Goal: Task Accomplishment & Management: Complete application form

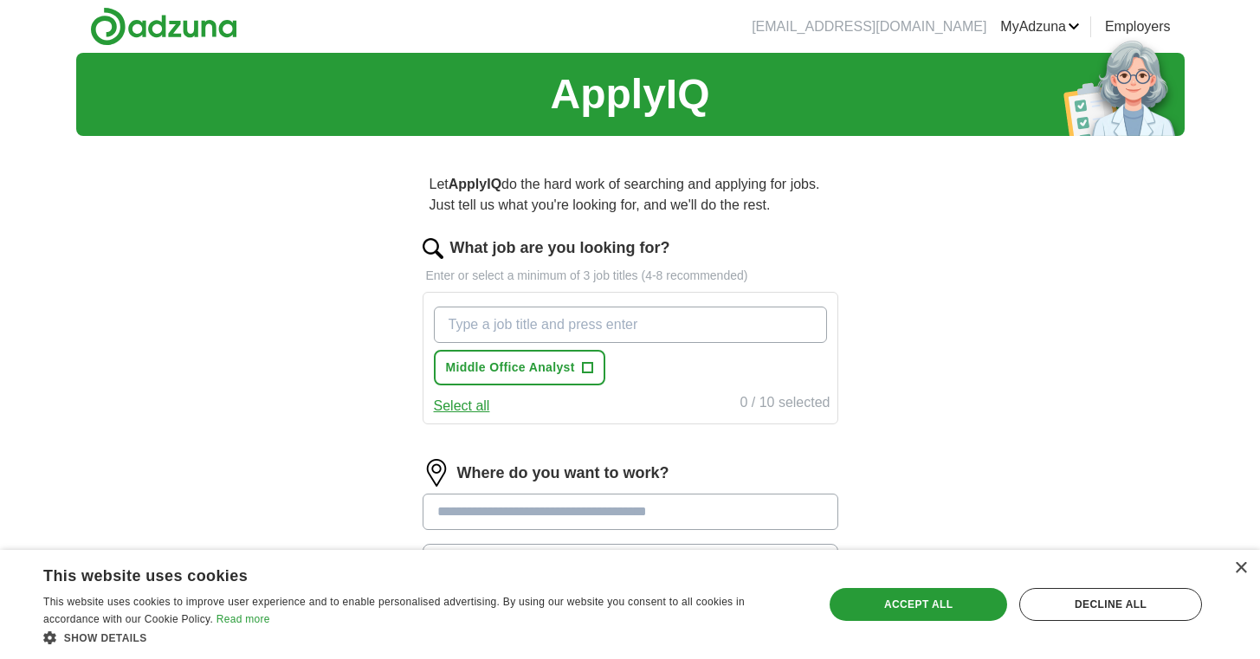
click at [527, 323] on input "What job are you looking for?" at bounding box center [630, 324] width 393 height 36
type input "trade support"
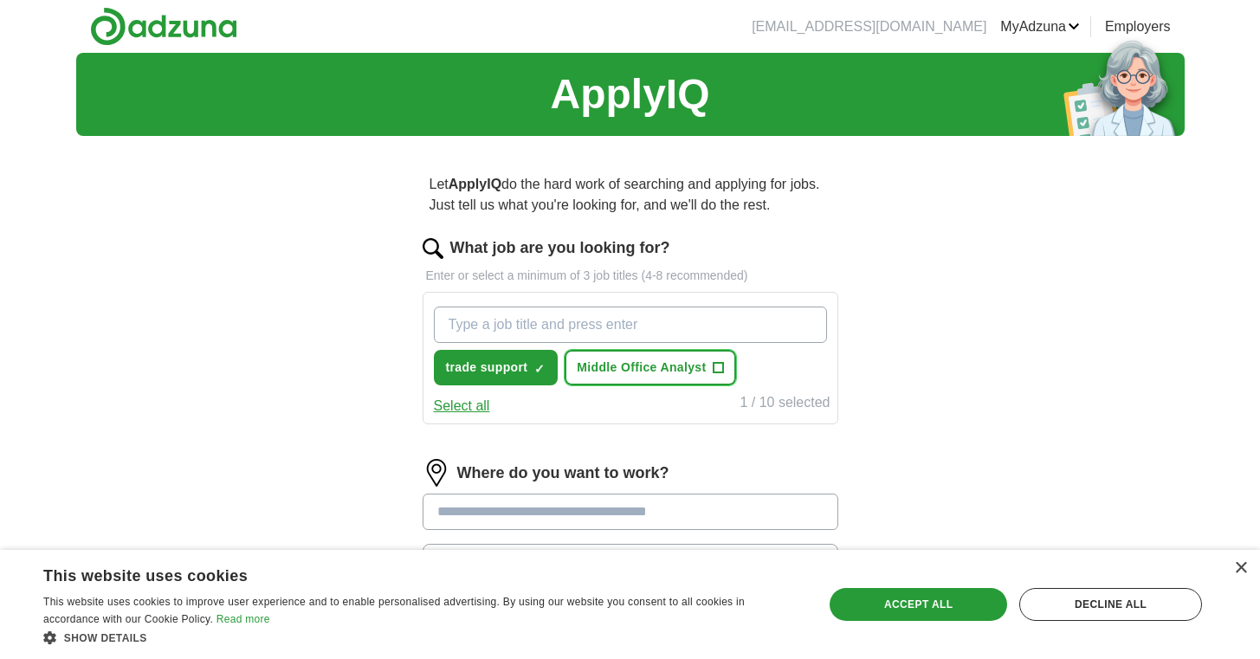
click at [716, 365] on span "+" at bounding box center [718, 368] width 10 height 14
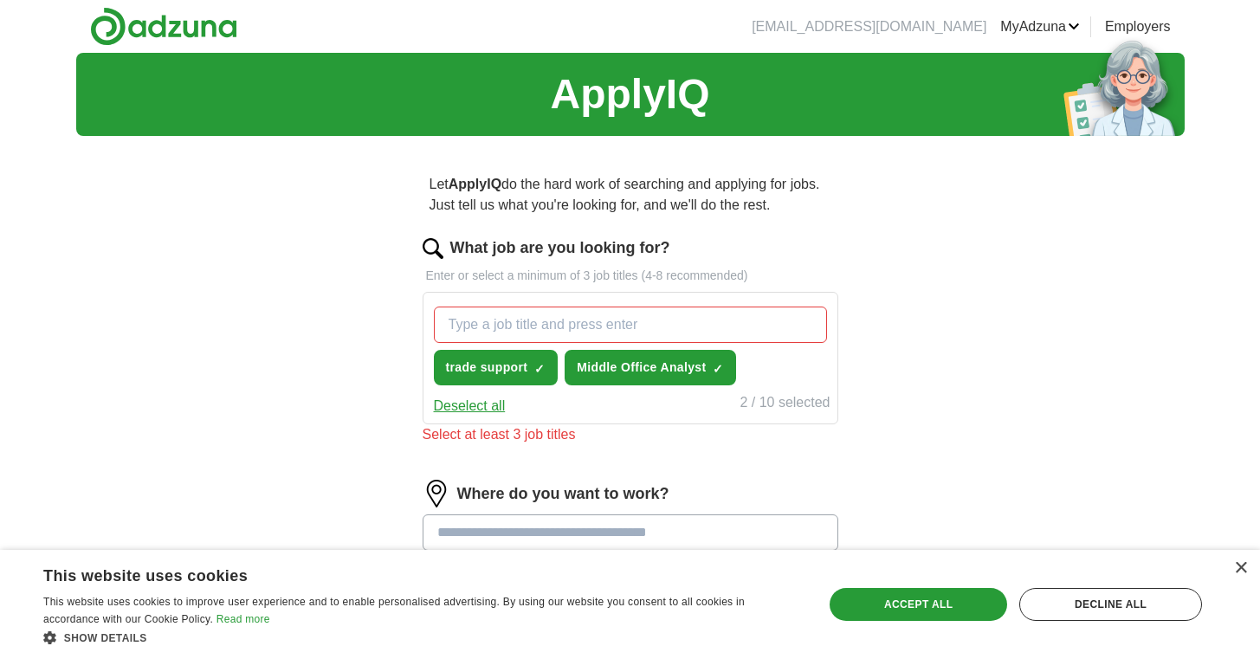
click at [466, 320] on input "What job are you looking for?" at bounding box center [630, 324] width 393 height 36
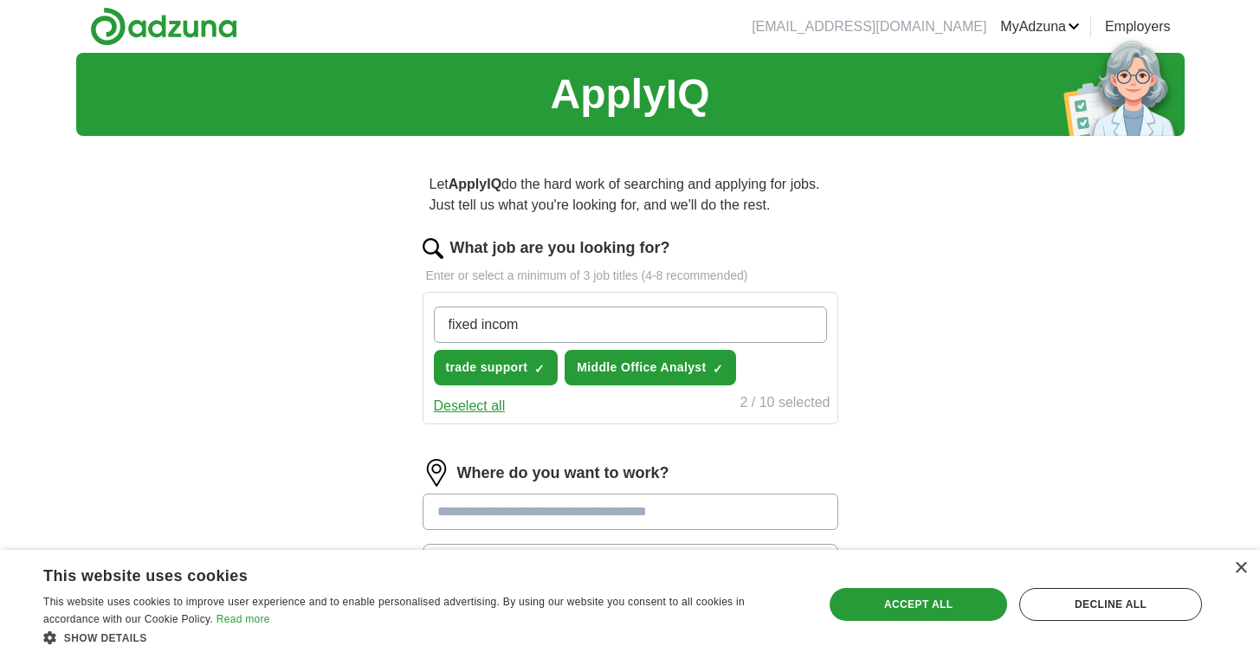
type input "fixed income"
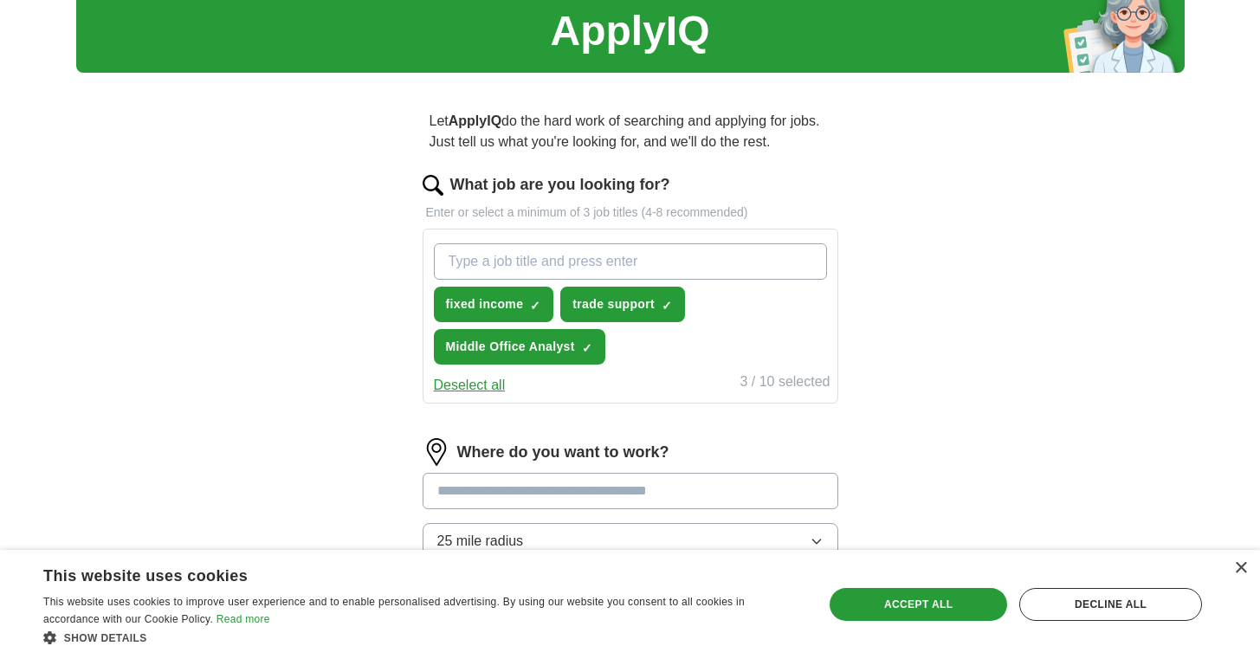
scroll to position [287, 0]
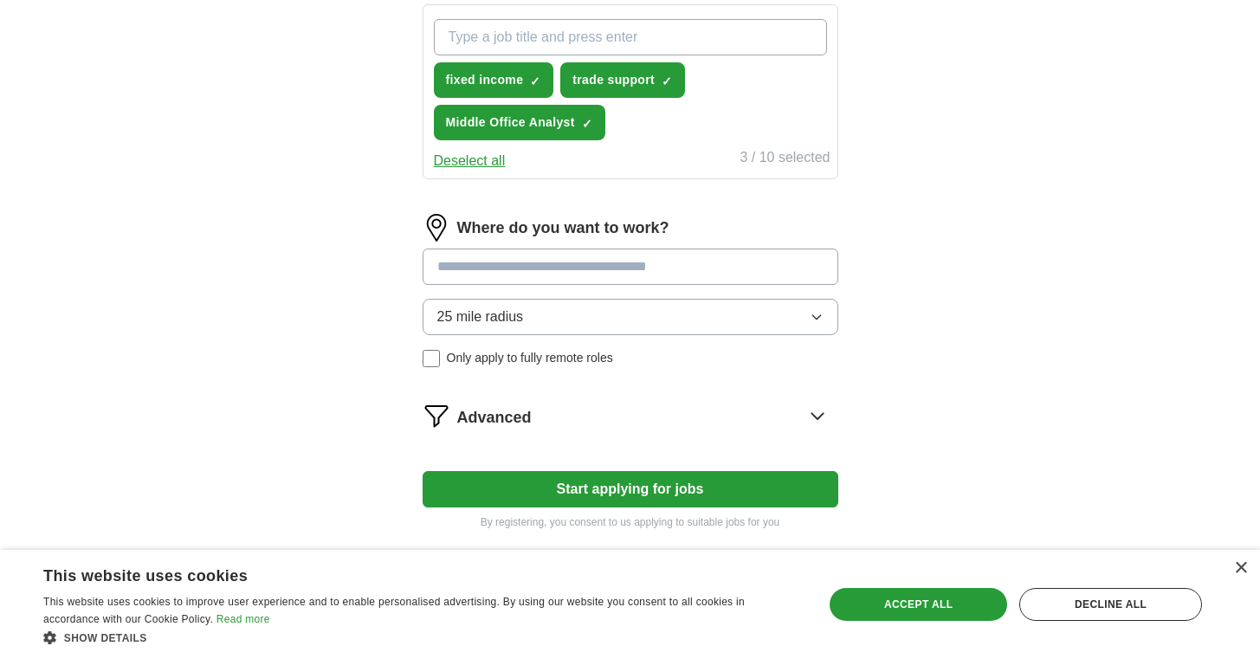
click at [475, 270] on input at bounding box center [630, 266] width 416 height 36
type input "***"
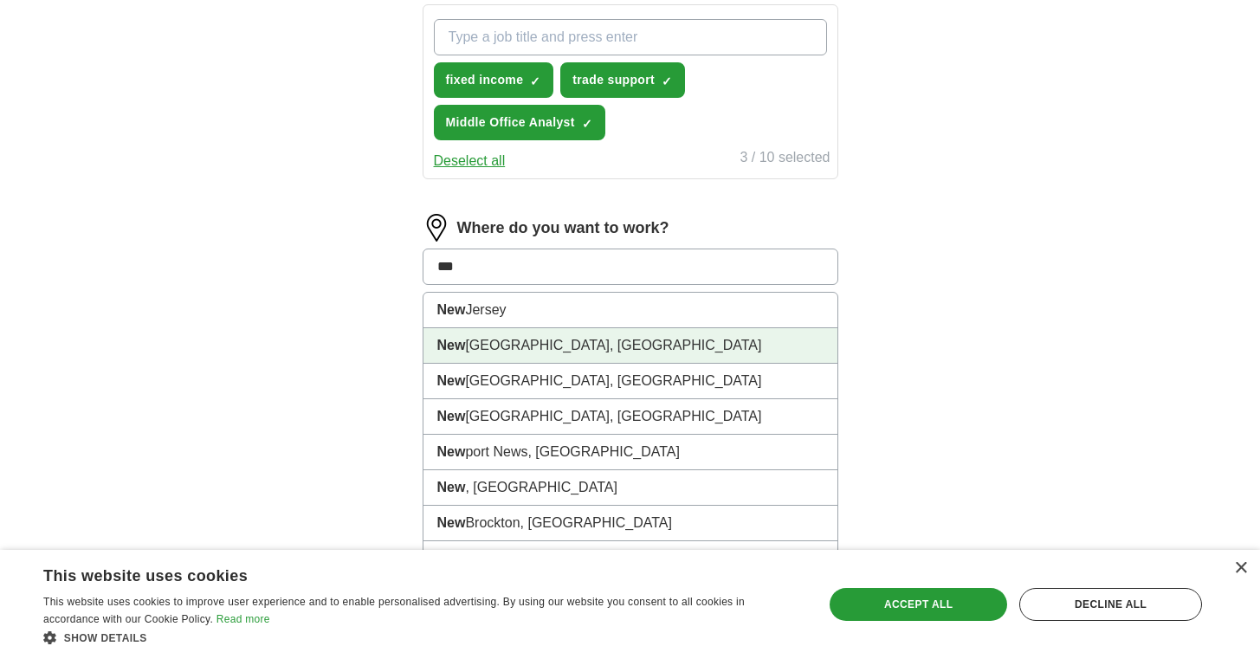
click at [503, 348] on li "[GEOGRAPHIC_DATA], [GEOGRAPHIC_DATA]" at bounding box center [630, 345] width 414 height 35
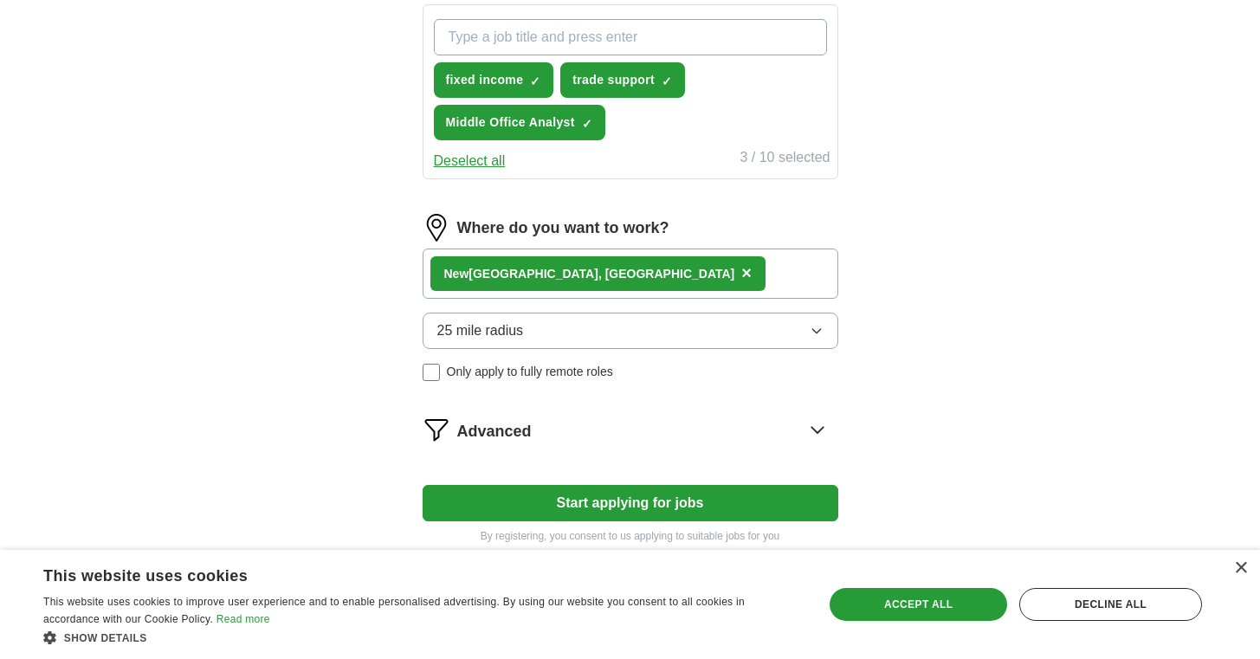
click at [601, 275] on div "[GEOGRAPHIC_DATA], [GEOGRAPHIC_DATA] ×" at bounding box center [630, 273] width 416 height 50
click at [654, 270] on div "[GEOGRAPHIC_DATA], [GEOGRAPHIC_DATA] ×" at bounding box center [630, 273] width 416 height 50
click at [649, 274] on div "[GEOGRAPHIC_DATA], [GEOGRAPHIC_DATA] ×" at bounding box center [630, 273] width 416 height 50
click at [810, 338] on button "25 mile radius" at bounding box center [630, 331] width 416 height 36
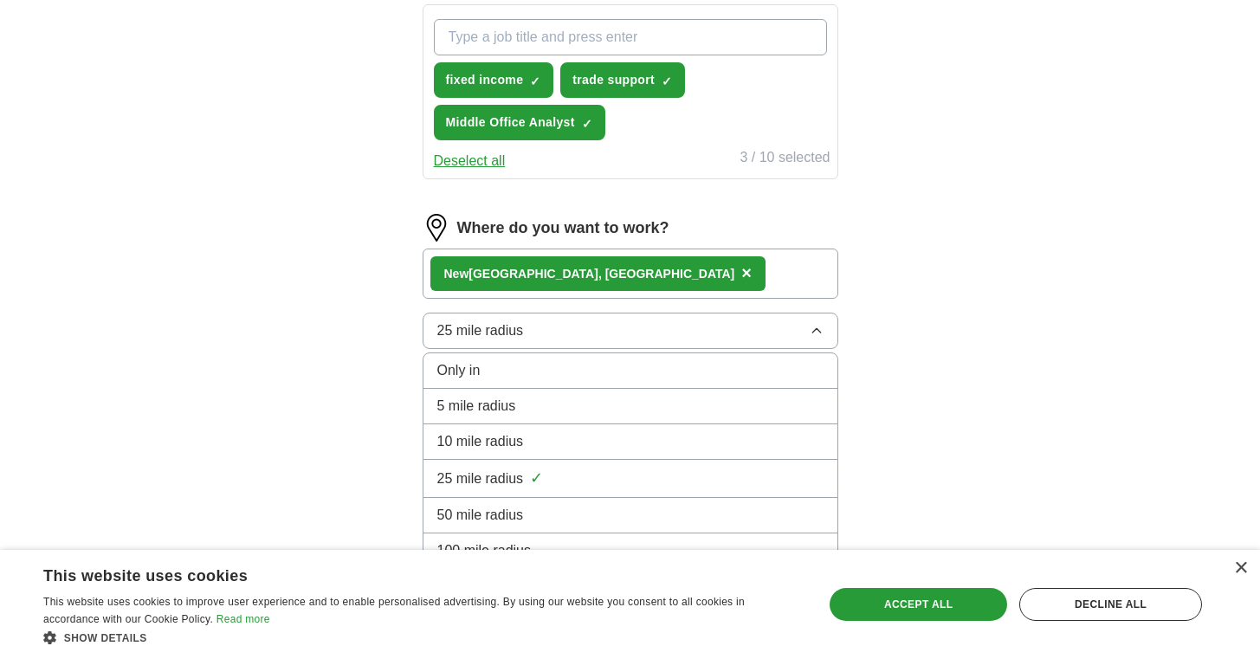
click at [677, 415] on div "5 mile radius" at bounding box center [630, 406] width 386 height 21
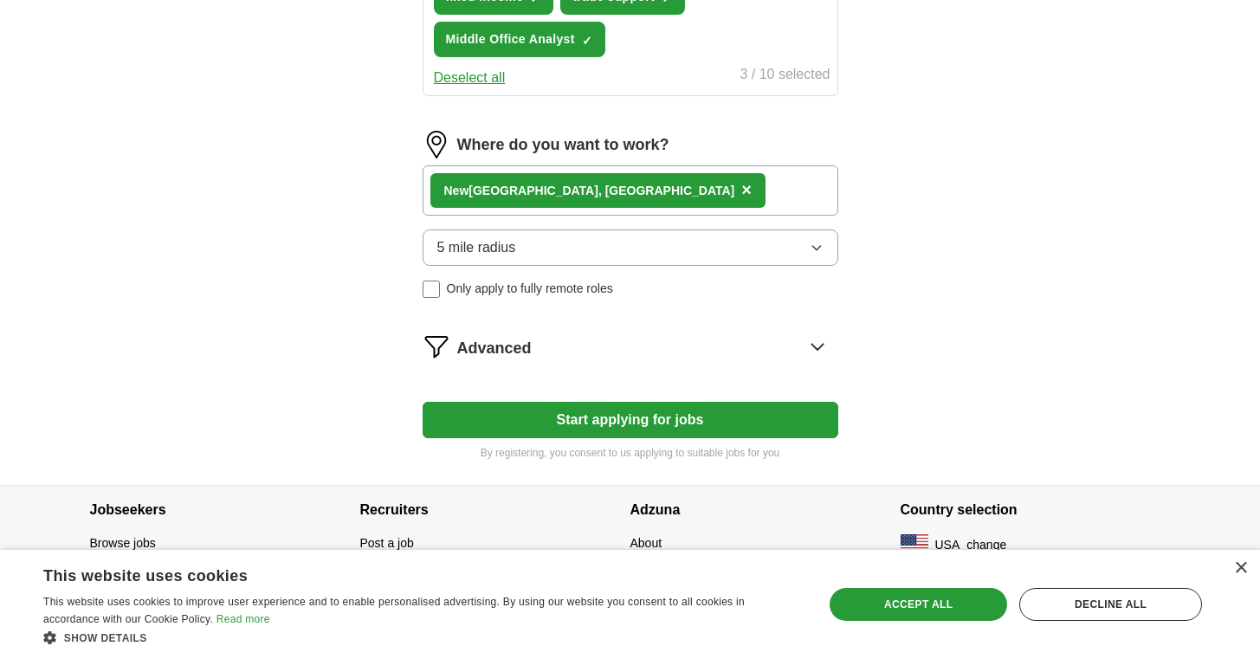
scroll to position [371, 0]
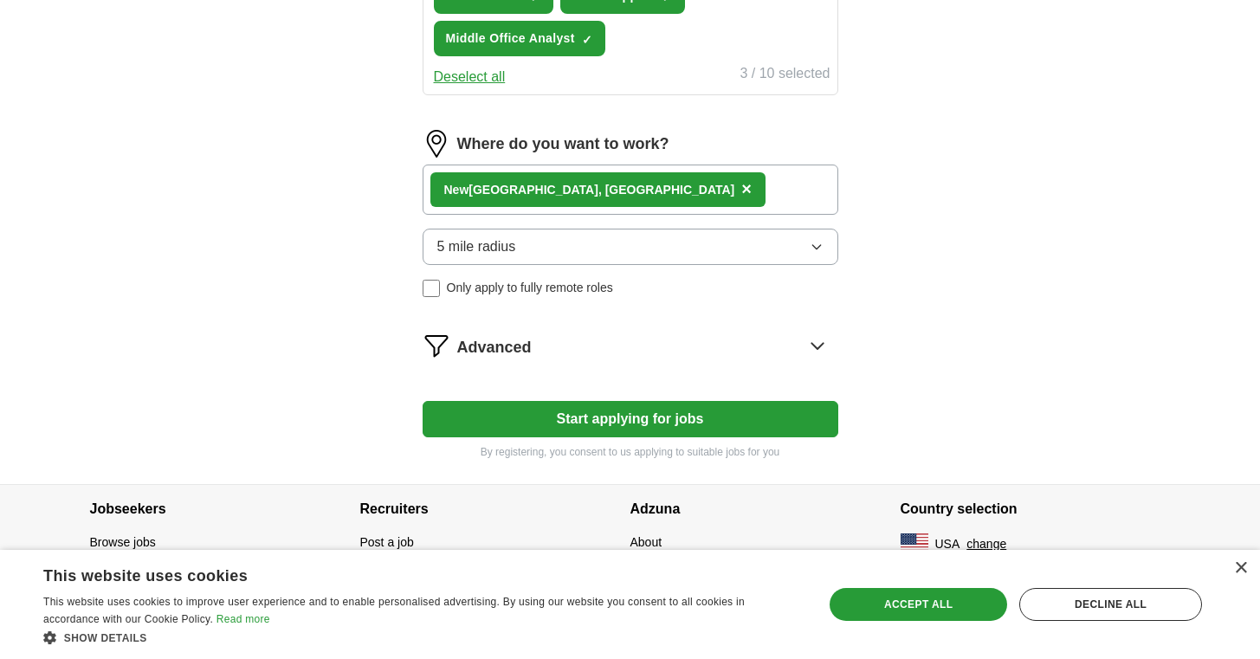
click at [811, 344] on icon at bounding box center [816, 346] width 11 height 6
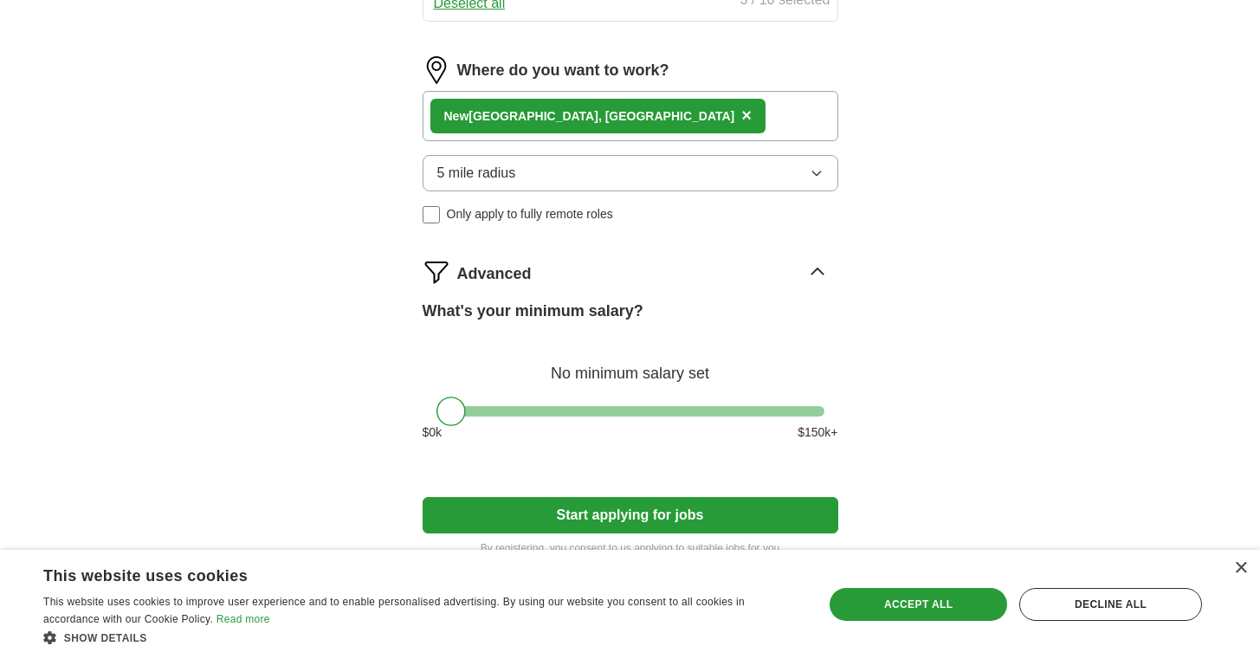
scroll to position [540, 0]
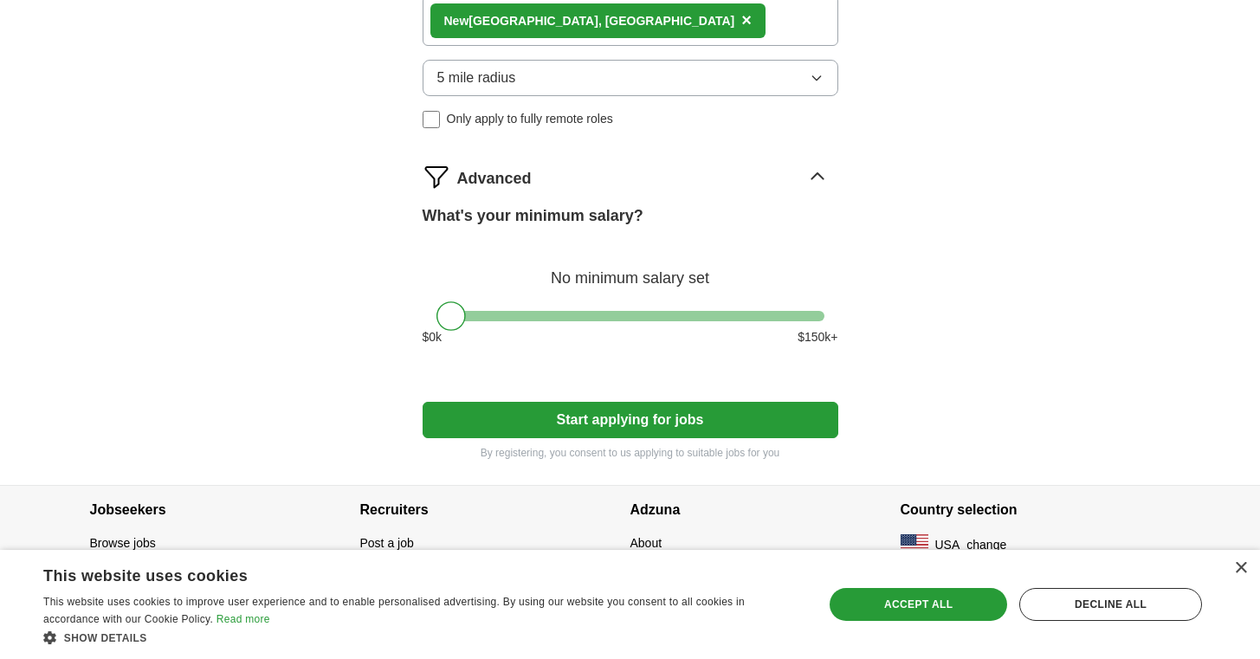
click at [750, 425] on button "Start applying for jobs" at bounding box center [630, 420] width 416 height 36
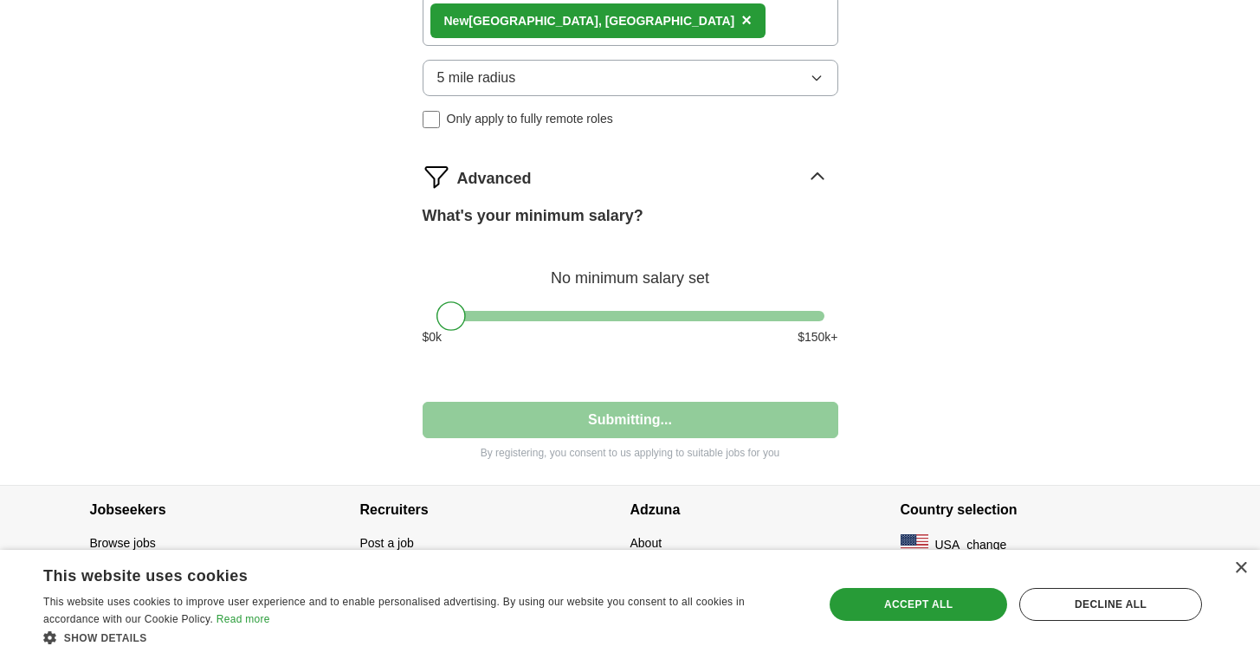
select select "**"
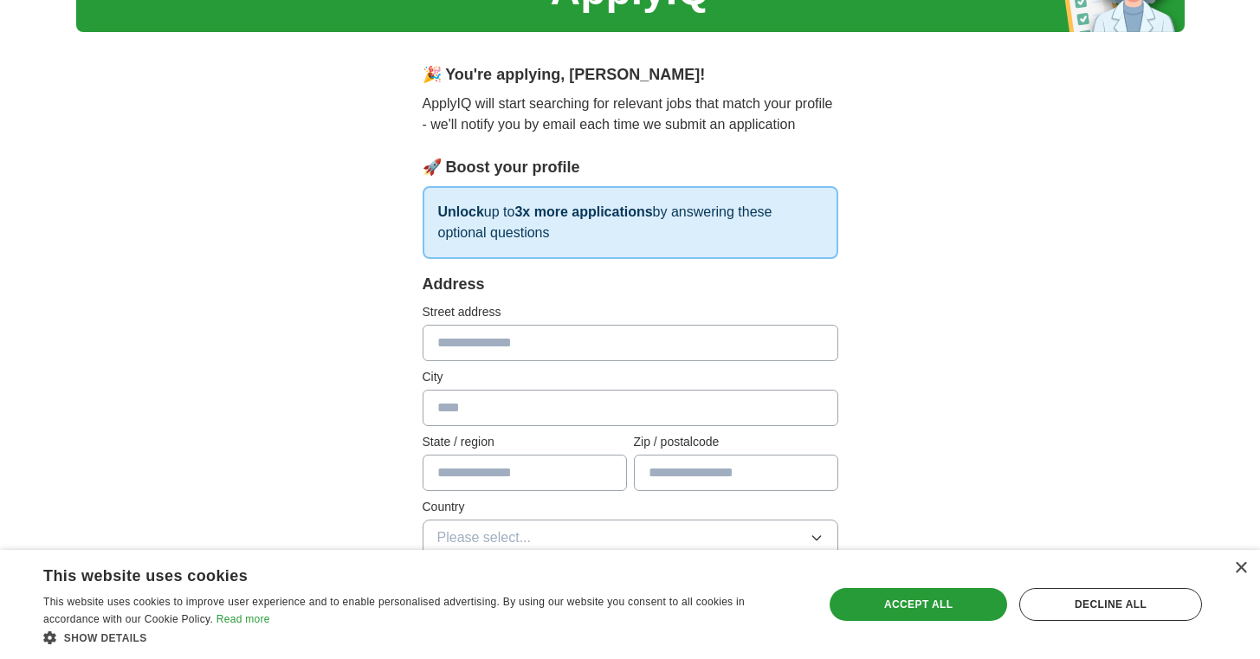
scroll to position [198, 0]
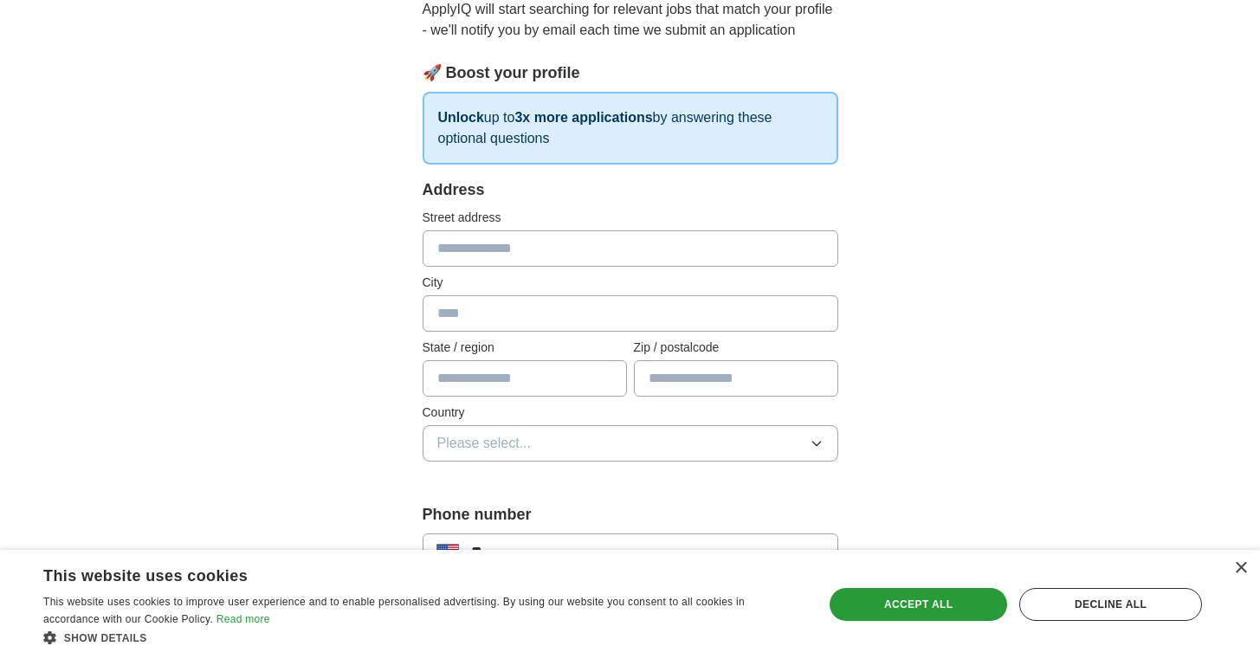
click at [573, 252] on input "text" at bounding box center [630, 248] width 416 height 36
type input "**********"
type input "********"
type input "**"
type input "*****"
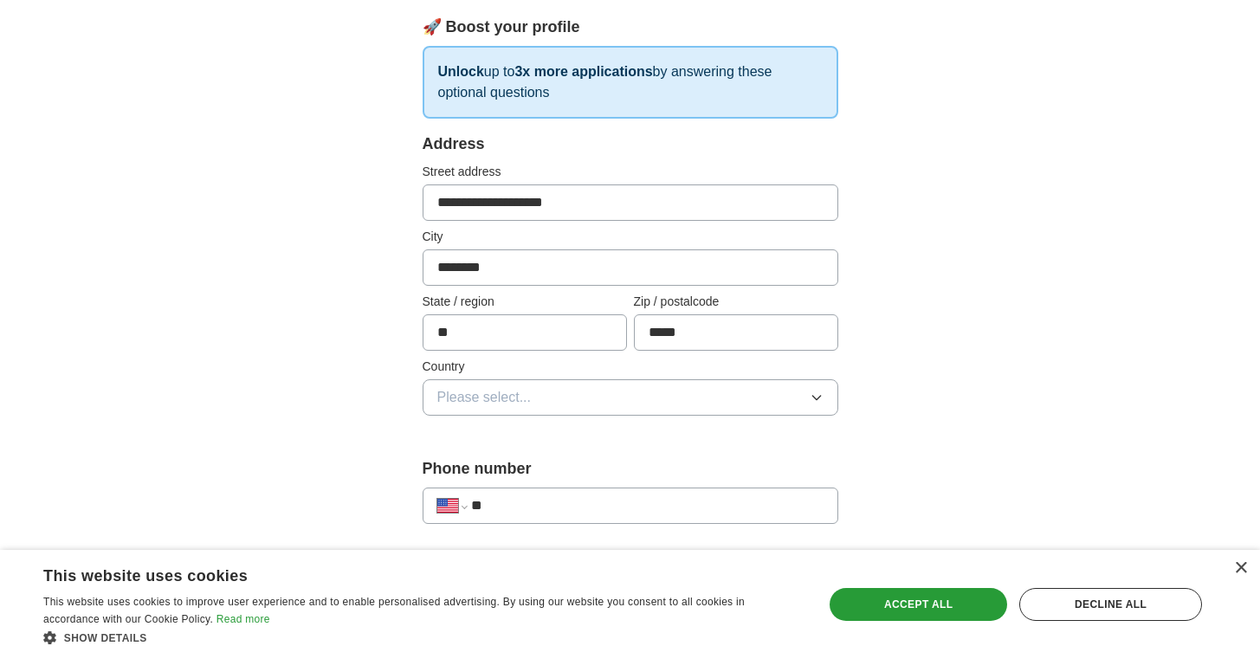
scroll to position [344, 0]
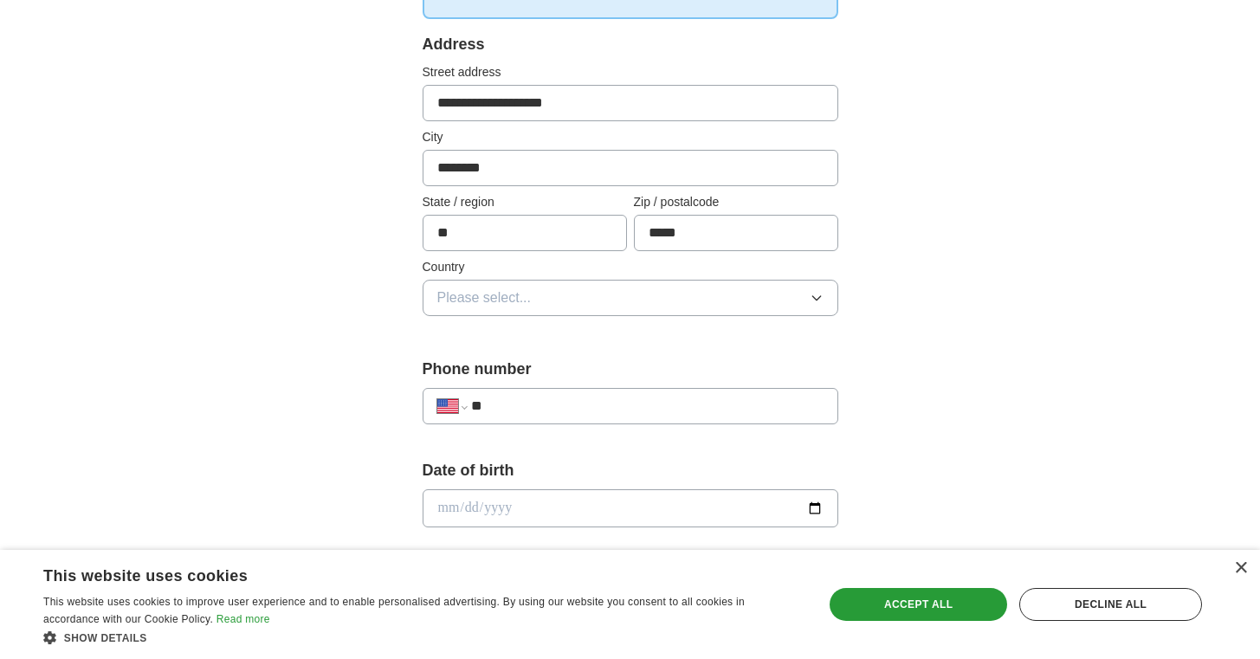
click at [766, 292] on button "Please select..." at bounding box center [630, 298] width 416 height 36
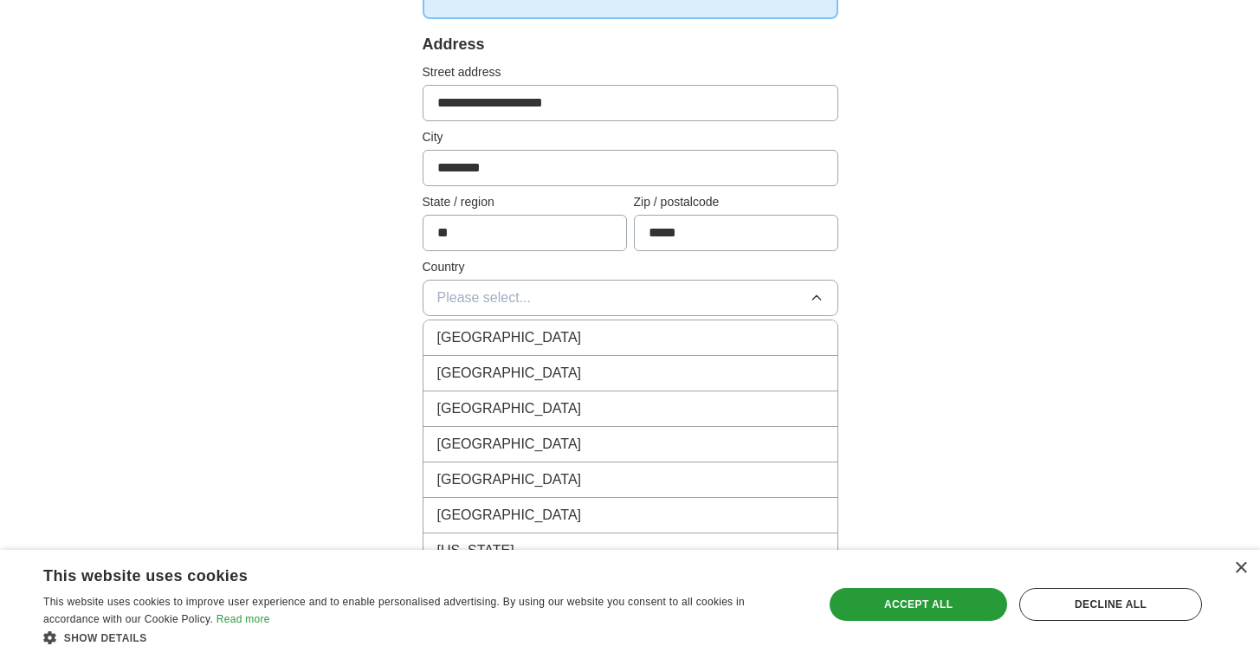
click at [657, 361] on li "[GEOGRAPHIC_DATA]" at bounding box center [630, 373] width 414 height 35
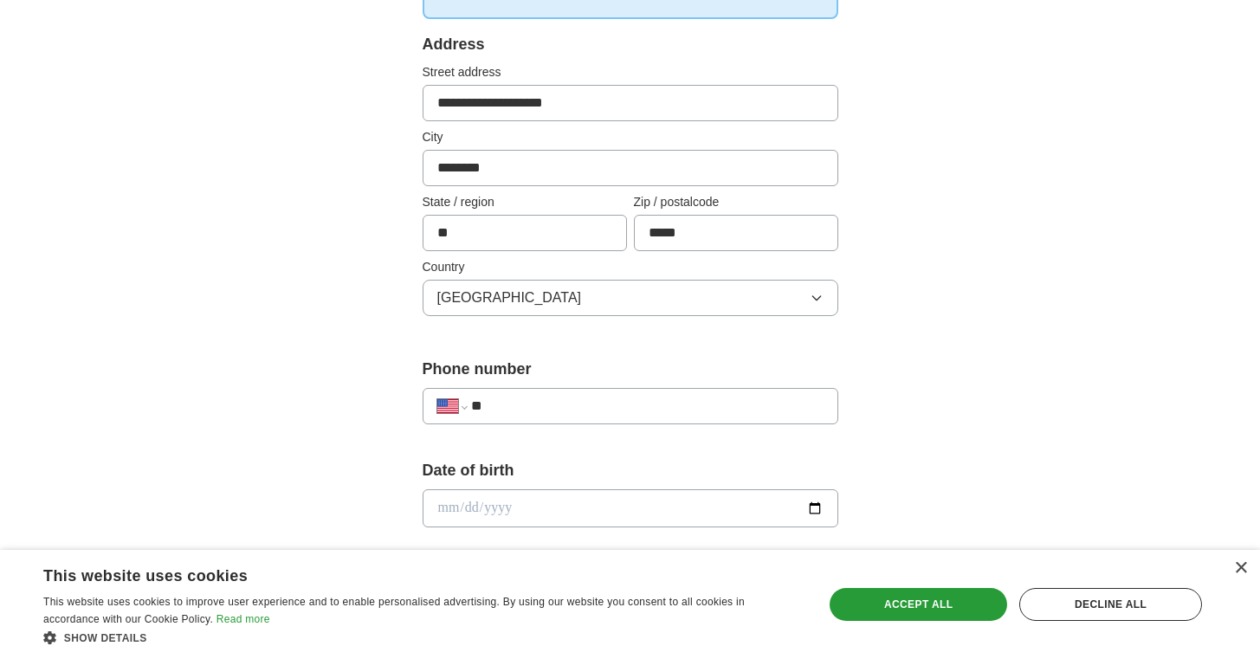
click at [985, 343] on div "**********" at bounding box center [630, 497] width 1108 height 1576
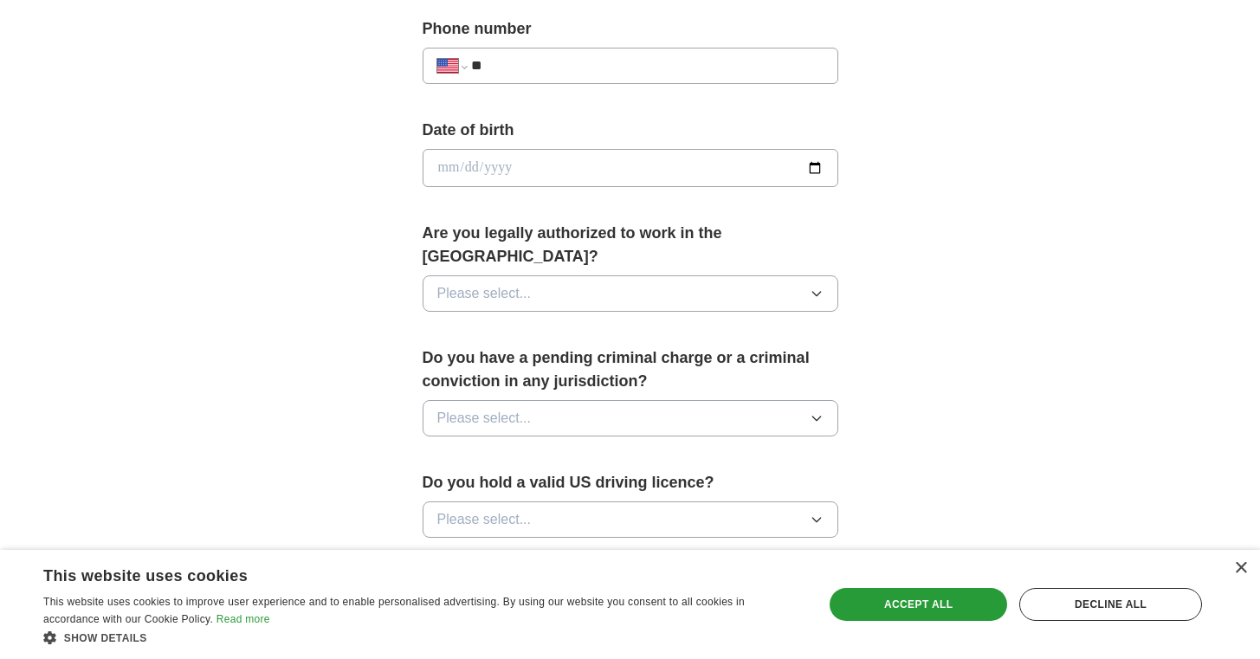
scroll to position [721, 0]
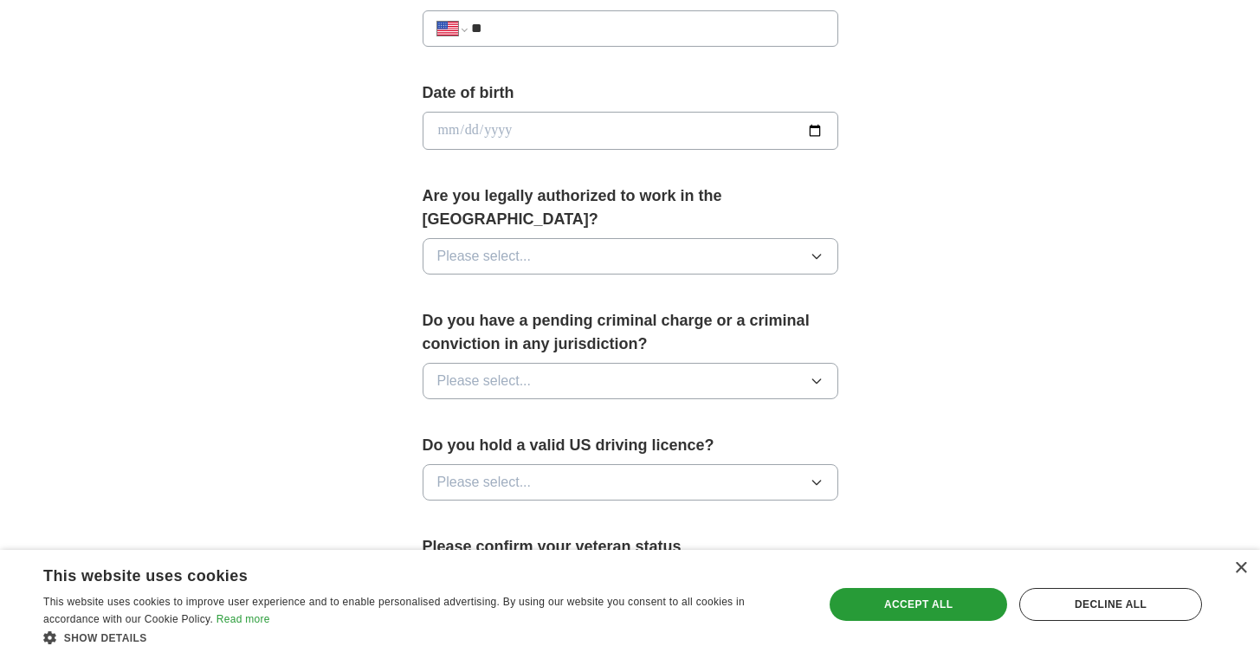
click at [796, 239] on button "Please select..." at bounding box center [630, 256] width 416 height 36
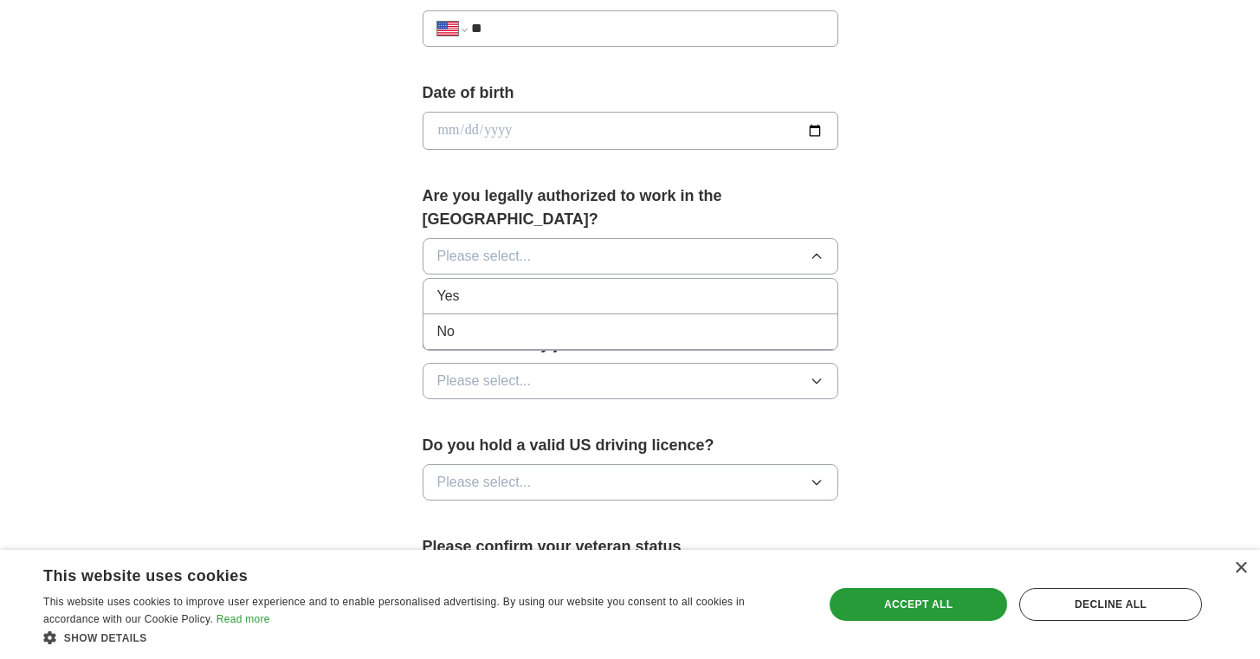
click at [743, 286] on div "Yes" at bounding box center [630, 296] width 386 height 21
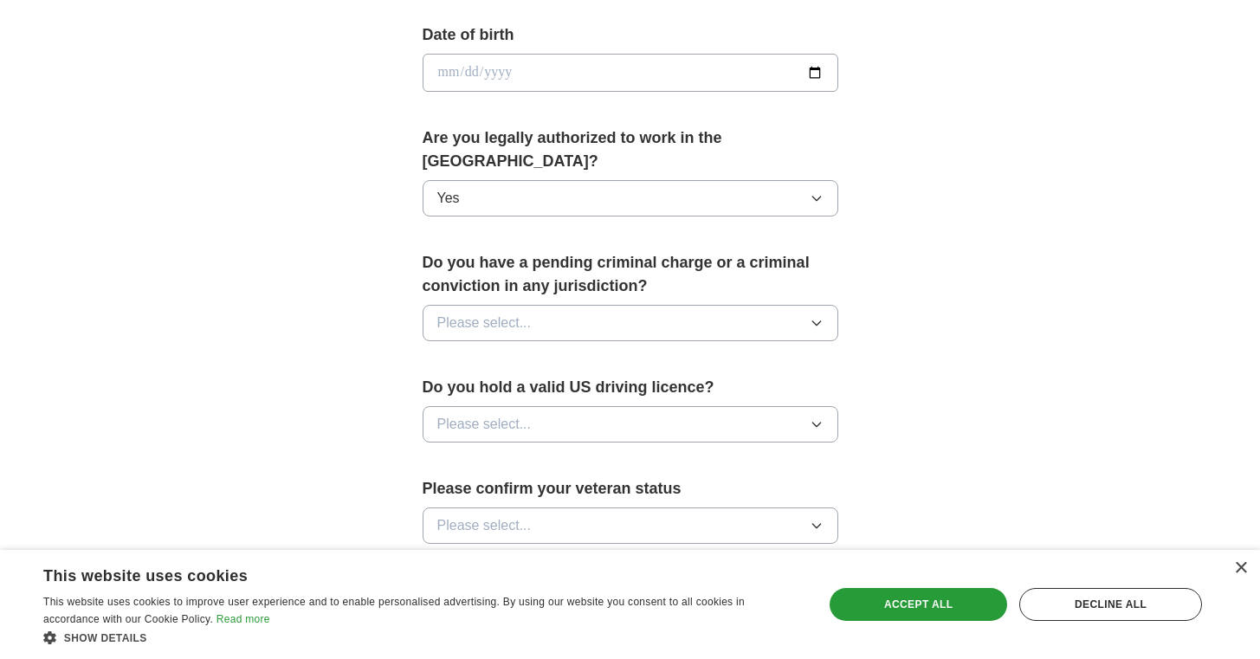
scroll to position [816, 0]
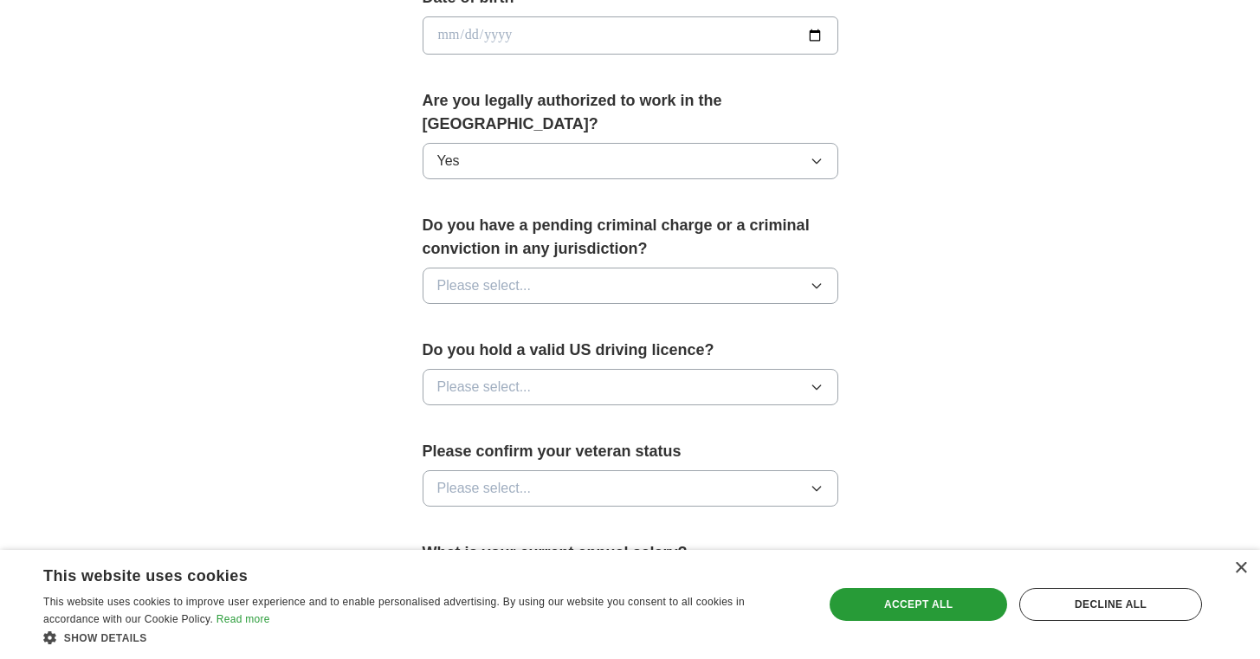
click at [822, 268] on button "Please select..." at bounding box center [630, 286] width 416 height 36
click at [745, 351] on div "No" at bounding box center [630, 361] width 386 height 21
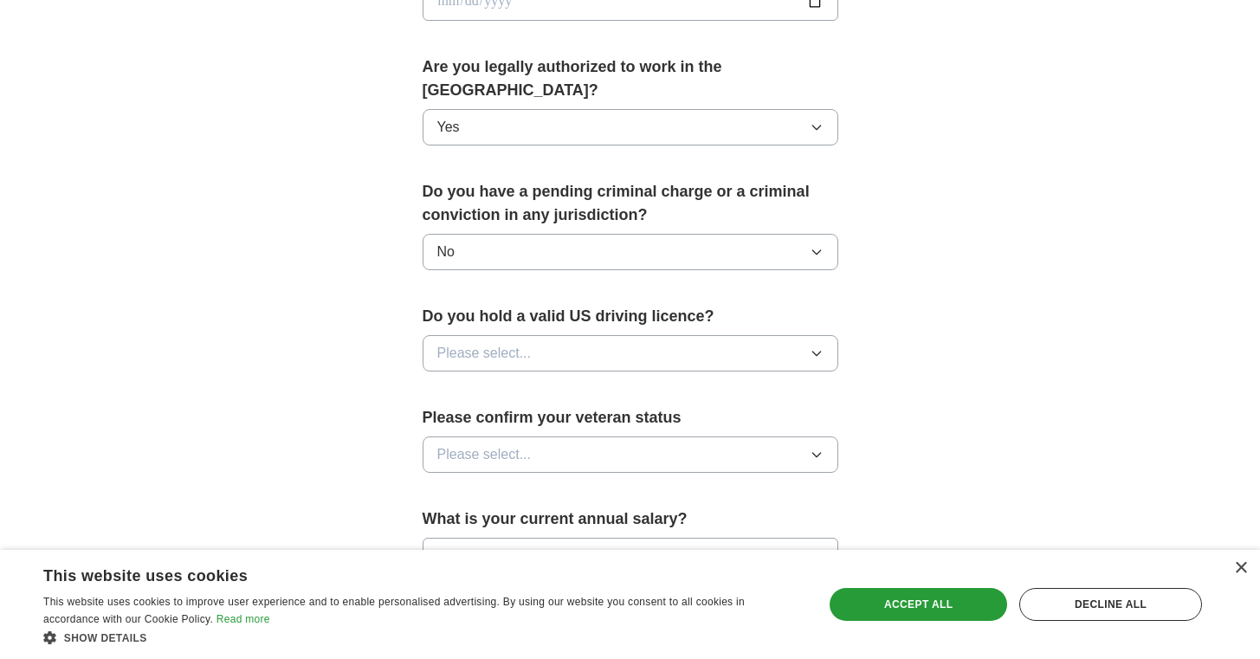
scroll to position [951, 0]
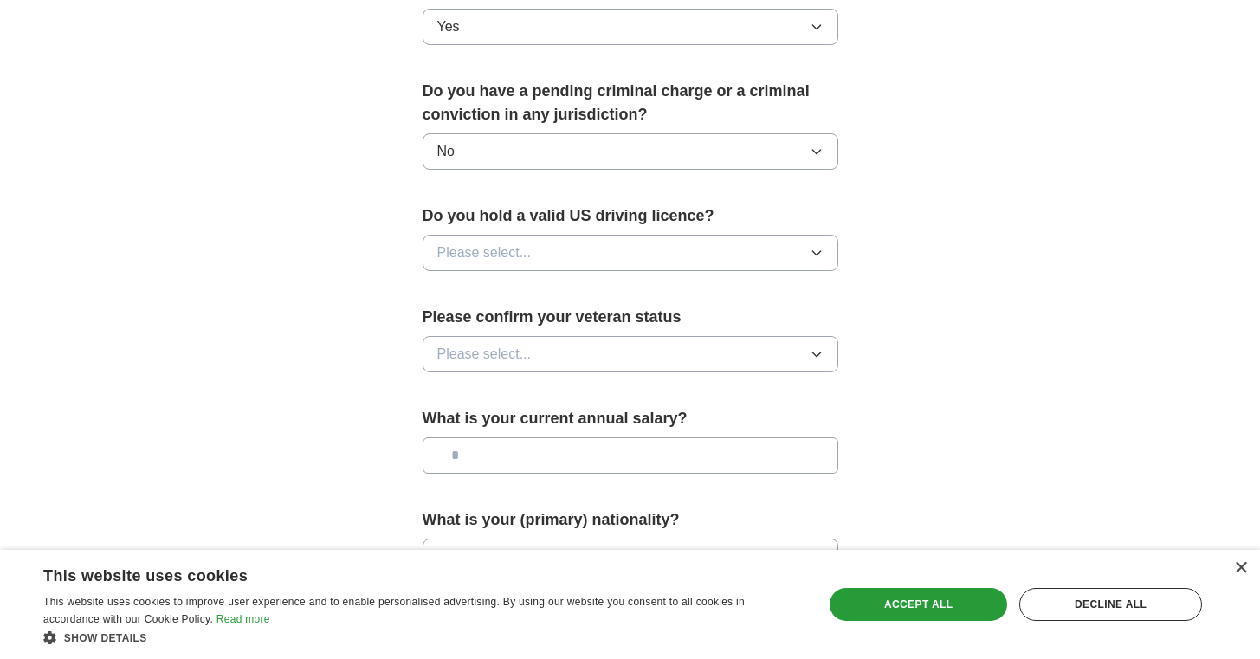
drag, startPoint x: 796, startPoint y: 224, endPoint x: 790, endPoint y: 231, distance: 9.2
click at [796, 235] on button "Please select..." at bounding box center [630, 253] width 416 height 36
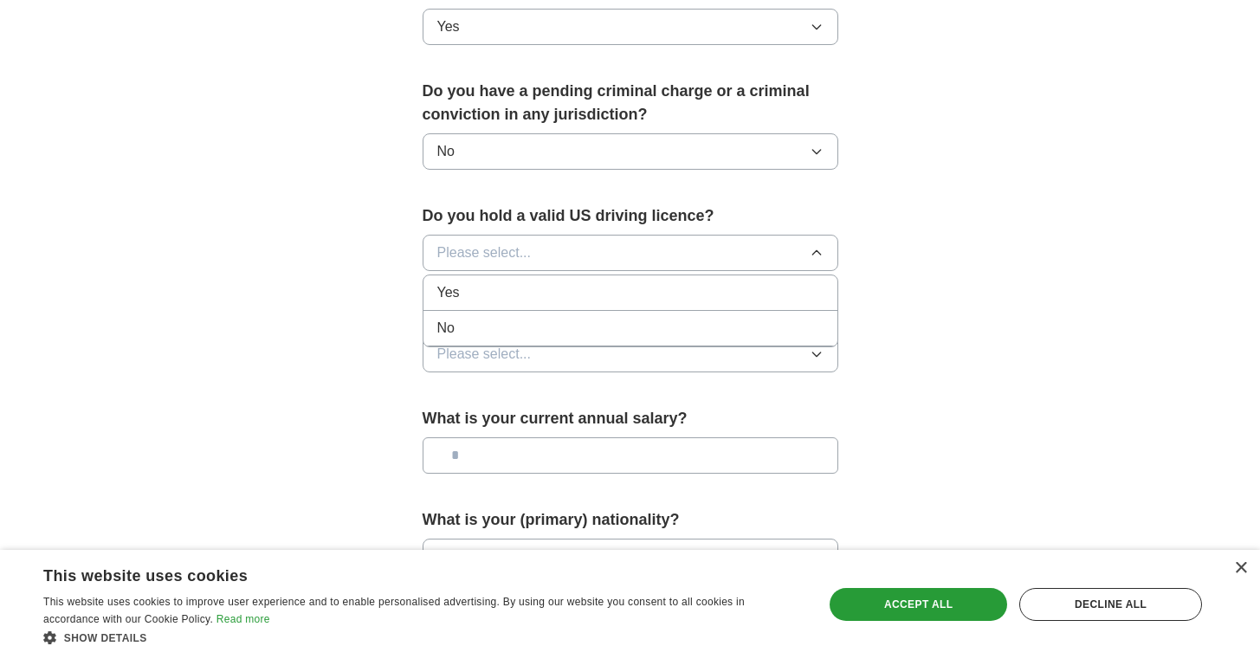
drag, startPoint x: 772, startPoint y: 262, endPoint x: 783, endPoint y: 261, distance: 10.5
click at [772, 282] on div "Yes" at bounding box center [630, 292] width 386 height 21
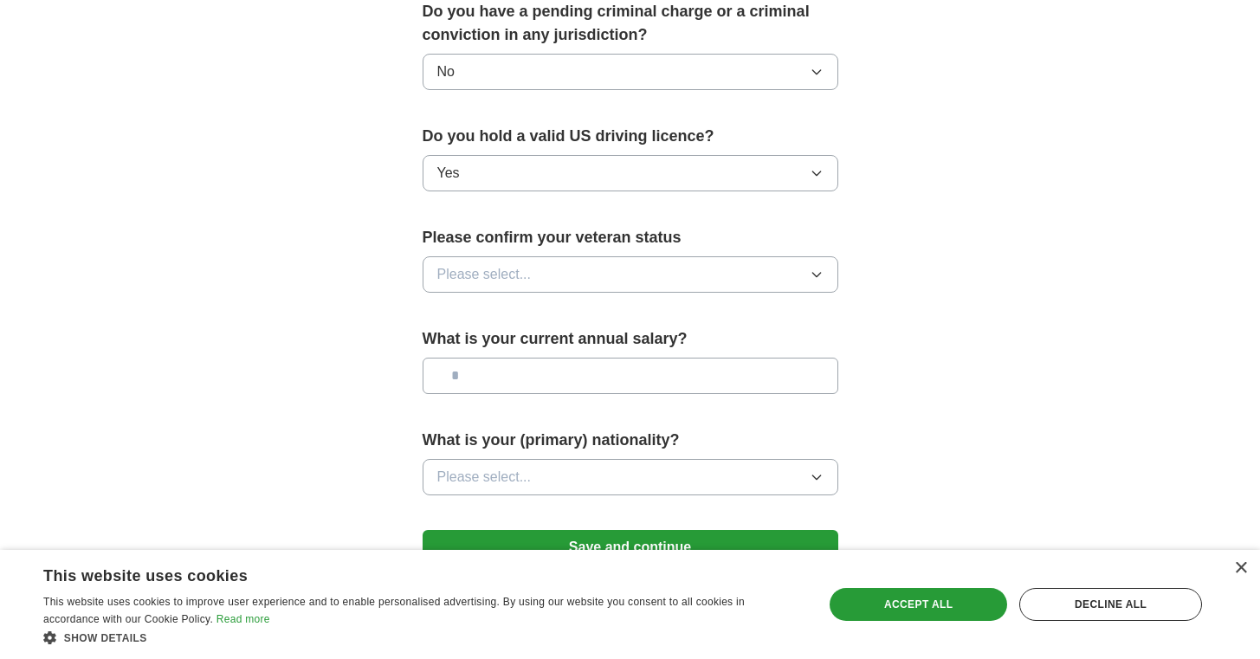
scroll to position [1057, 0]
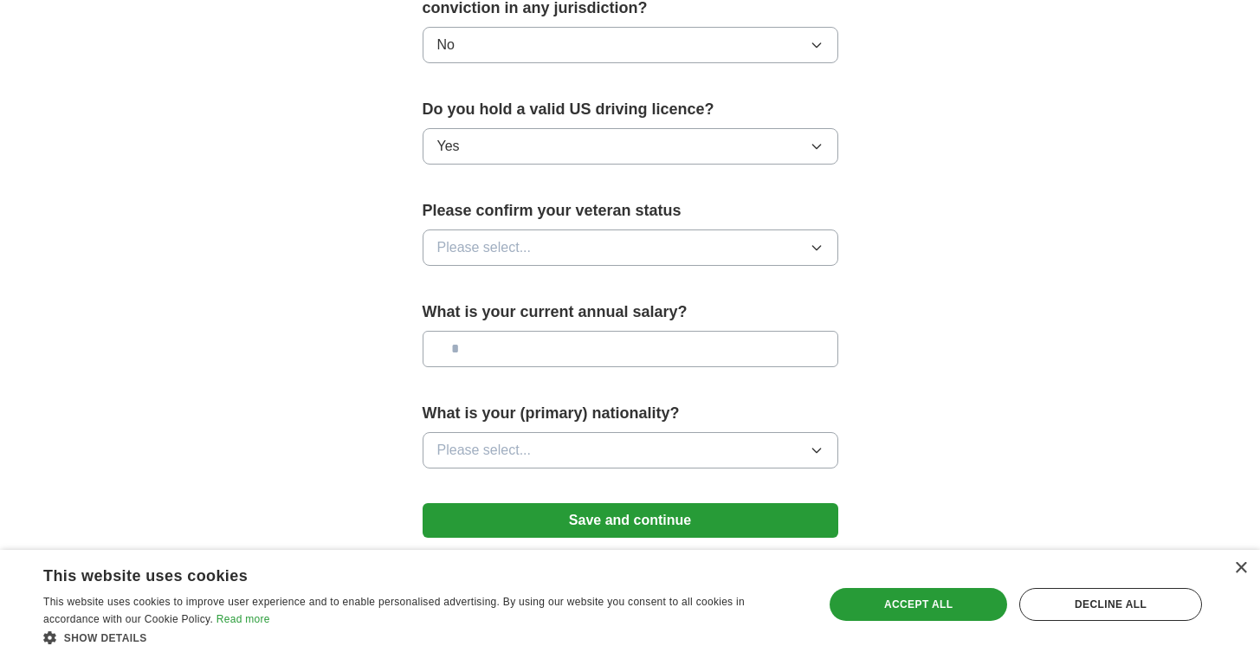
click at [800, 229] on button "Please select..." at bounding box center [630, 247] width 416 height 36
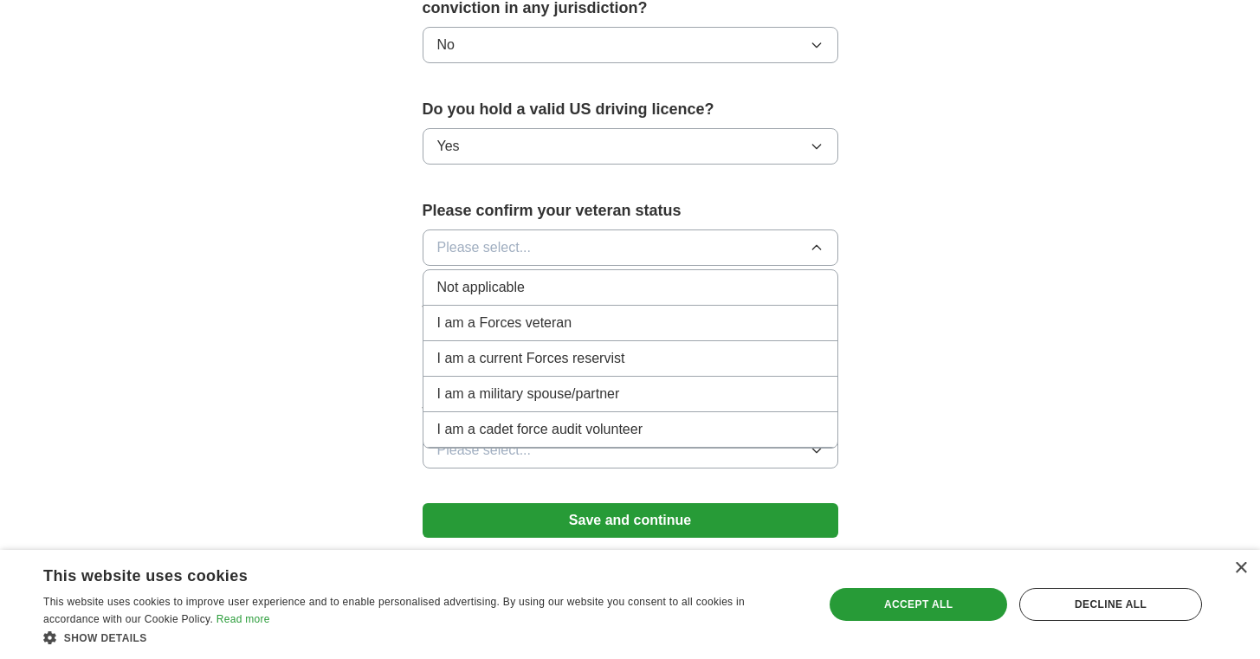
click at [786, 277] on div "Not applicable" at bounding box center [630, 287] width 386 height 21
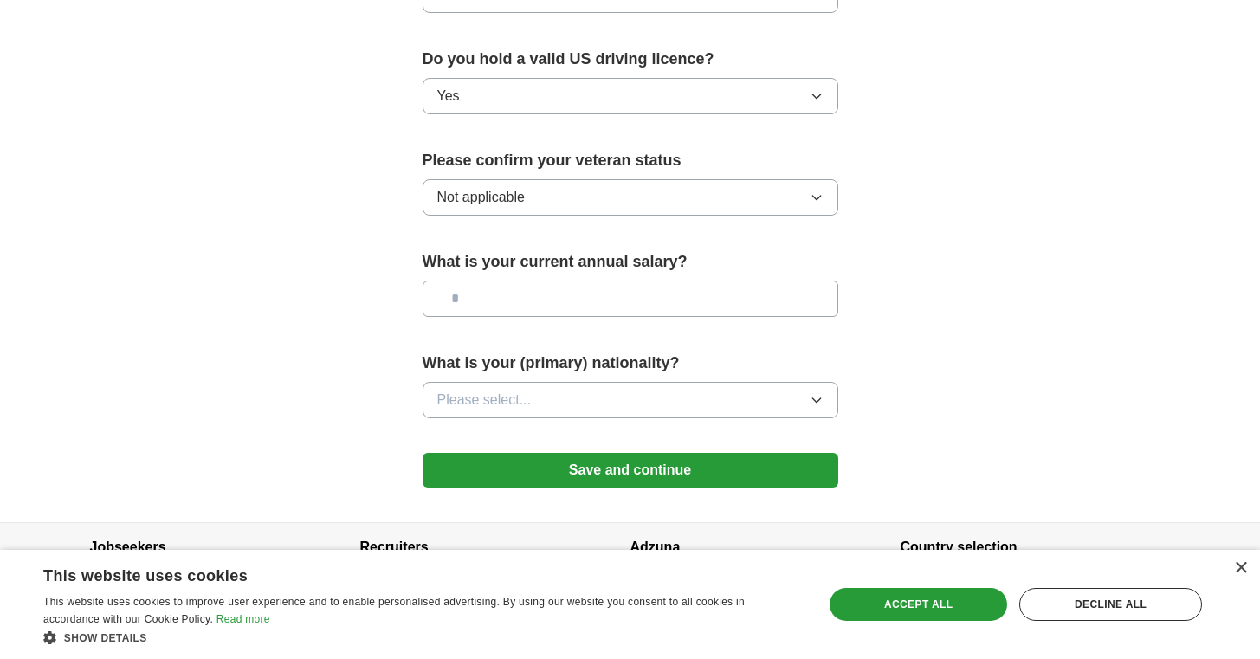
scroll to position [1122, 0]
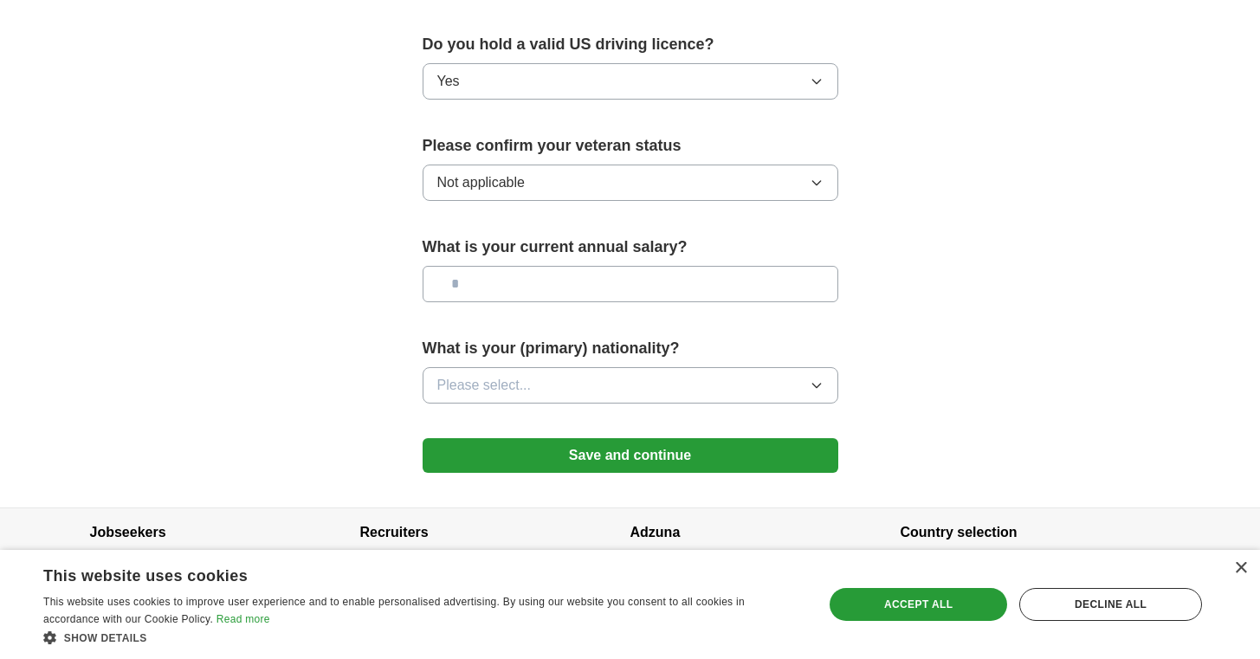
click at [808, 367] on button "Please select..." at bounding box center [630, 385] width 416 height 36
click at [752, 438] on button "Save and continue" at bounding box center [630, 455] width 416 height 35
